Goal: Information Seeking & Learning: Learn about a topic

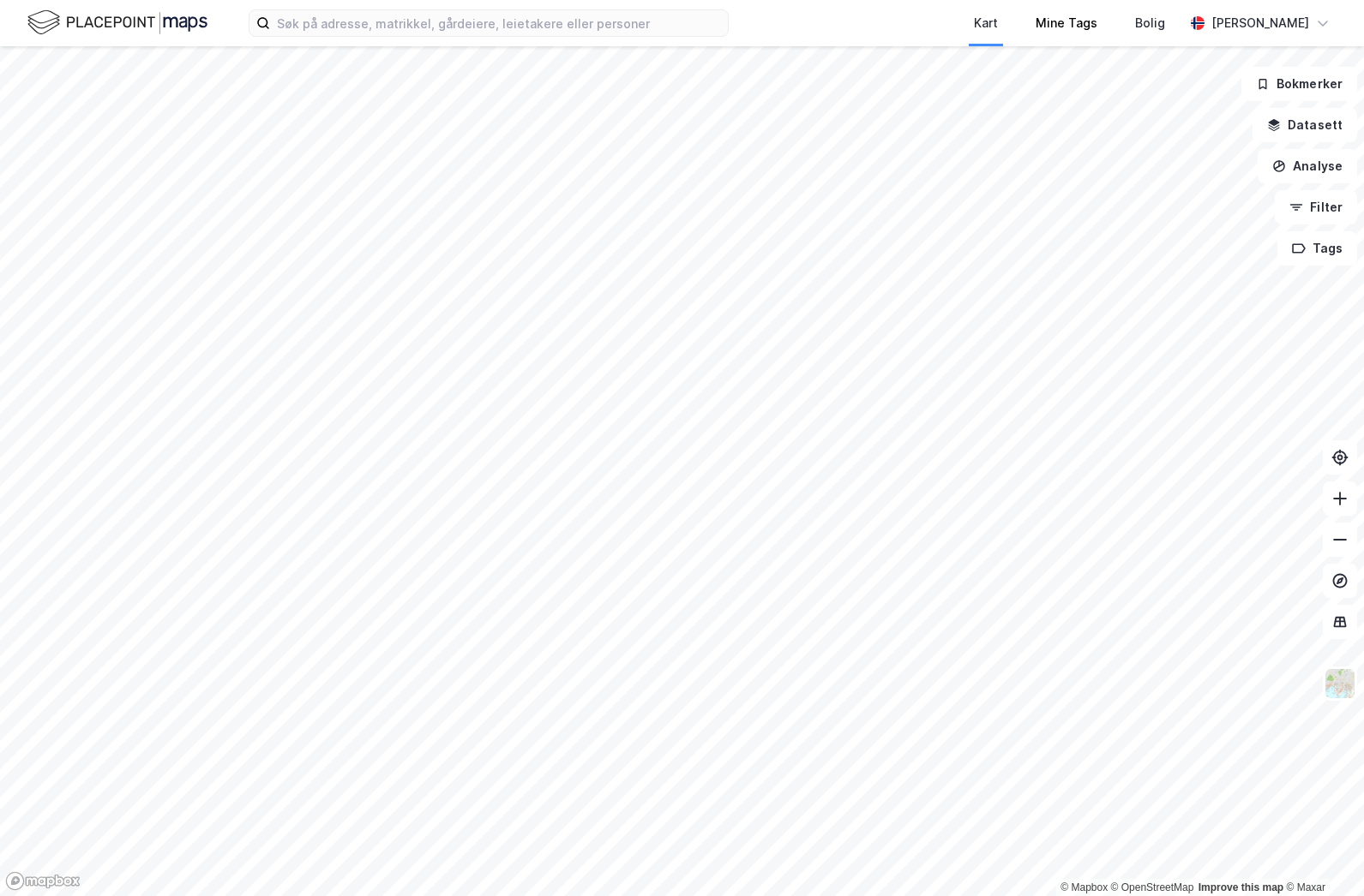
click at [996, 44] on div "Kart Mine Tags [PERSON_NAME] [PERSON_NAME] © Mapbox © OpenStreetMap Improve thi…" at bounding box center [682, 448] width 1364 height 896
